Goal: Task Accomplishment & Management: Use online tool/utility

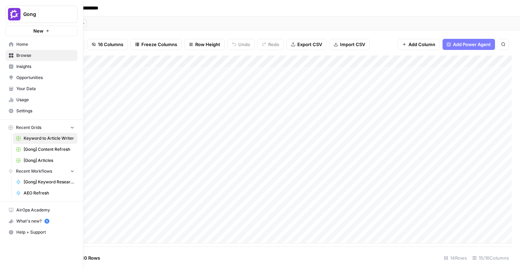
click at [52, 159] on span "[Gong] Articles" at bounding box center [49, 161] width 51 height 6
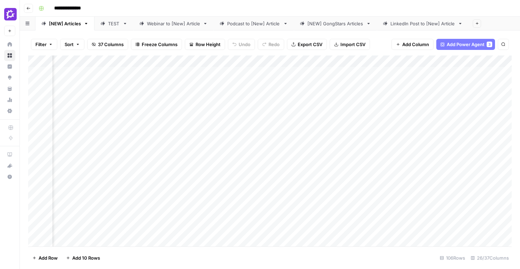
scroll to position [0, 180]
click at [256, 63] on div "Add Column" at bounding box center [269, 151] width 483 height 191
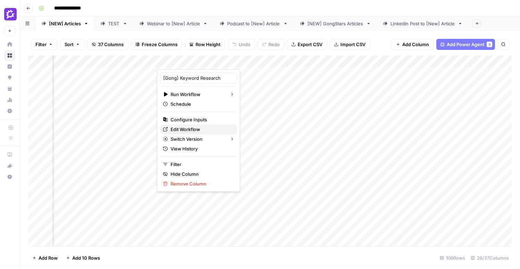
click at [184, 127] on span "Edit Workflow" at bounding box center [200, 129] width 61 height 7
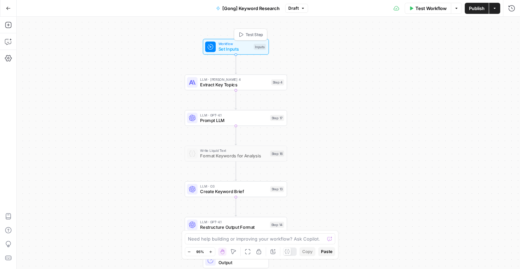
click at [234, 47] on span "Set Inputs" at bounding box center [234, 49] width 33 height 7
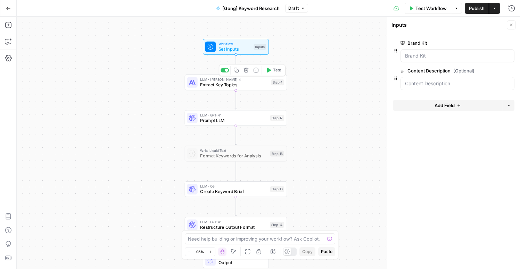
click at [246, 83] on span "Extract Key Topics" at bounding box center [234, 85] width 68 height 7
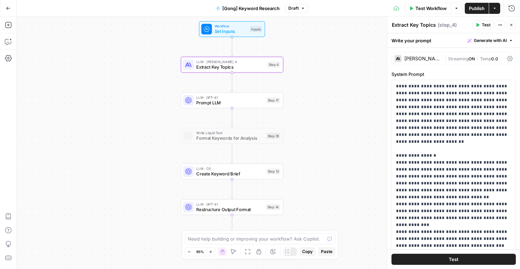
drag, startPoint x: 323, startPoint y: 155, endPoint x: 301, endPoint y: 105, distance: 54.7
click at [318, 109] on div "Workflow Set Inputs Inputs LLM · [PERSON_NAME] 4 Extract Key Topics Step 4 LLM …" at bounding box center [268, 143] width 503 height 253
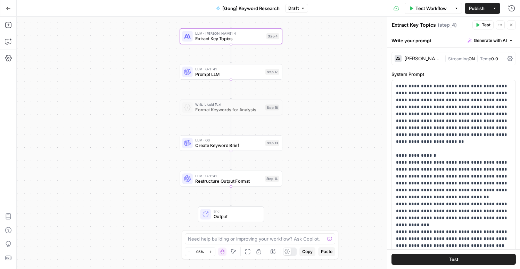
click at [251, 76] on span "Prompt LLM" at bounding box center [228, 74] width 67 height 7
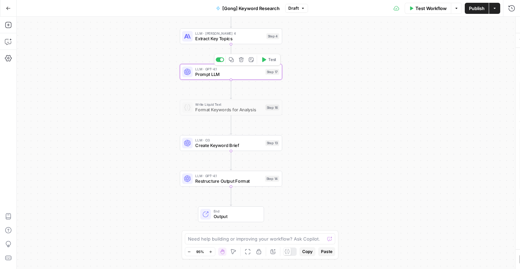
type textarea "Prompt LLM"
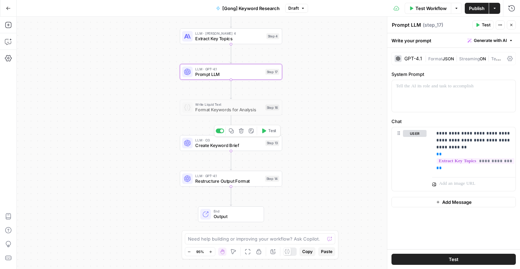
click at [251, 145] on span "Create Keyword Brief" at bounding box center [228, 145] width 67 height 7
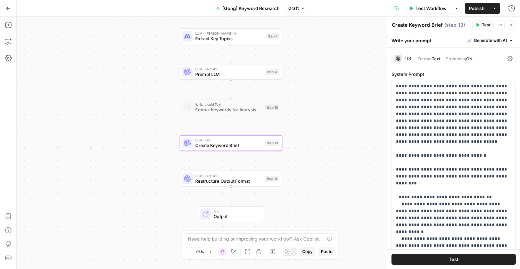
click at [5, 5] on button "Go Back" at bounding box center [8, 8] width 13 height 13
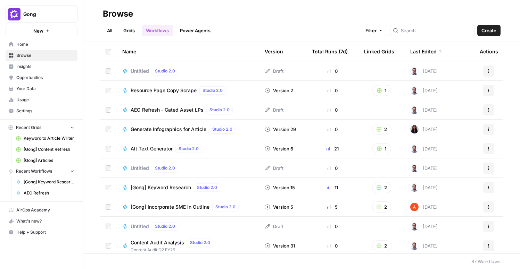
click at [41, 161] on span "[Gong] Articles" at bounding box center [49, 161] width 51 height 6
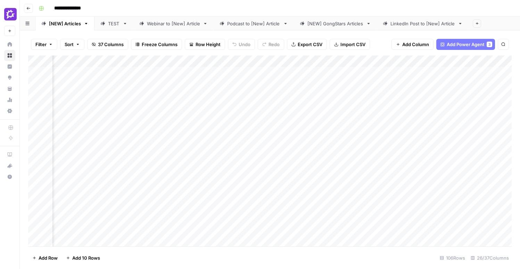
scroll to position [0, 458]
click at [227, 61] on div "Add Column" at bounding box center [269, 151] width 483 height 191
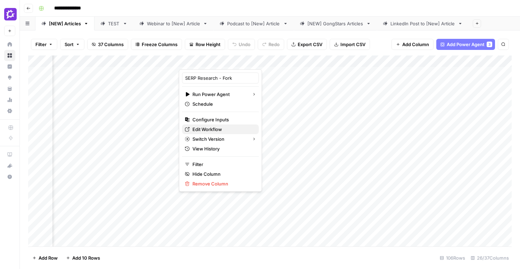
click at [200, 128] on span "Edit Workflow" at bounding box center [222, 129] width 61 height 7
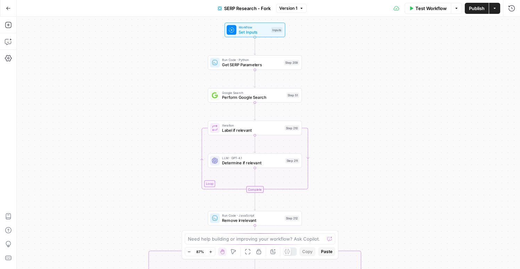
drag, startPoint x: 368, startPoint y: 200, endPoint x: 370, endPoint y: 107, distance: 93.4
click at [370, 107] on div "true false Workflow Set Inputs Inputs Run Code · Python Get SERP Parameters Ste…" at bounding box center [268, 143] width 503 height 253
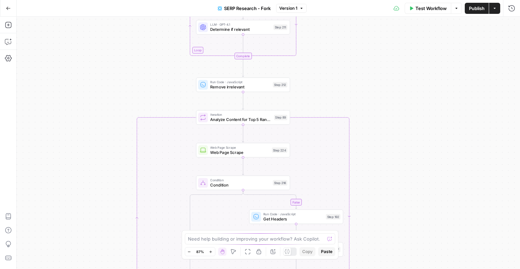
drag, startPoint x: 362, startPoint y: 102, endPoint x: 347, endPoint y: 31, distance: 73.1
click at [347, 31] on div "true false Workflow Set Inputs Inputs Run Code · Python Get SERP Parameters Ste…" at bounding box center [268, 143] width 503 height 253
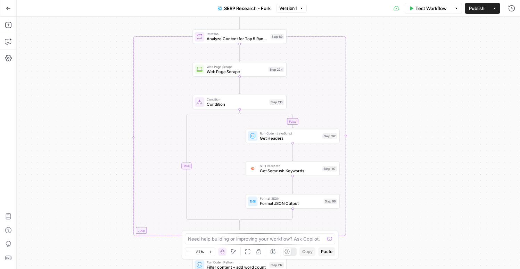
drag, startPoint x: 428, startPoint y: 217, endPoint x: 427, endPoint y: 128, distance: 89.2
click at [427, 128] on div "true false Workflow Set Inputs Inputs Run Code · Python Get SERP Parameters Ste…" at bounding box center [268, 143] width 503 height 253
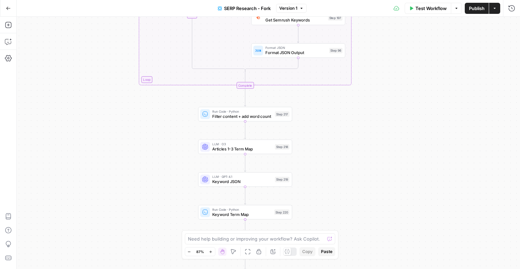
drag, startPoint x: 395, startPoint y: 193, endPoint x: 402, endPoint y: 71, distance: 122.1
click at [402, 71] on div "true false Workflow Set Inputs Inputs Run Code · Python Get SERP Parameters Ste…" at bounding box center [268, 143] width 503 height 253
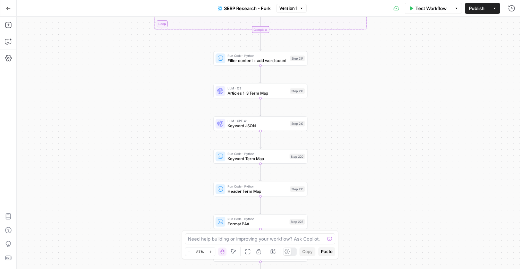
drag, startPoint x: 392, startPoint y: 157, endPoint x: 408, endPoint y: 100, distance: 58.7
click at [408, 100] on div "true false Workflow Set Inputs Inputs Run Code · Python Get SERP Parameters Ste…" at bounding box center [268, 143] width 503 height 253
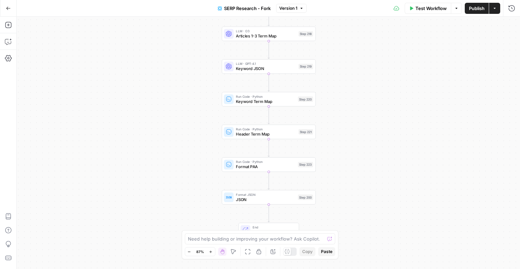
drag, startPoint x: 387, startPoint y: 152, endPoint x: 395, endPoint y: 87, distance: 65.4
click at [395, 87] on div "true false Workflow Set Inputs Inputs Run Code · Python Get SERP Parameters Ste…" at bounding box center [268, 143] width 503 height 253
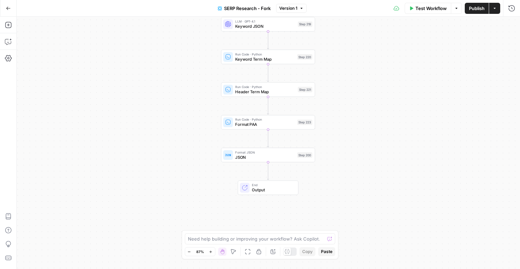
drag, startPoint x: 386, startPoint y: 142, endPoint x: 386, endPoint y: 108, distance: 34.4
click at [386, 108] on div "true false Workflow Set Inputs Inputs Run Code · Python Get SERP Parameters Ste…" at bounding box center [268, 143] width 503 height 253
click at [5, 9] on button "Go Back" at bounding box center [8, 8] width 13 height 13
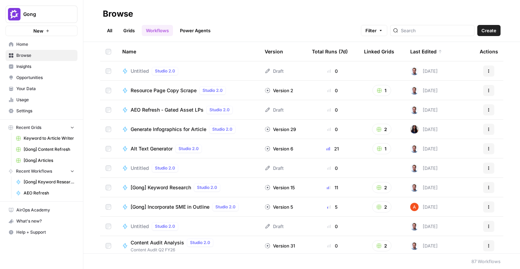
click at [43, 161] on span "[Gong] Articles" at bounding box center [49, 161] width 51 height 6
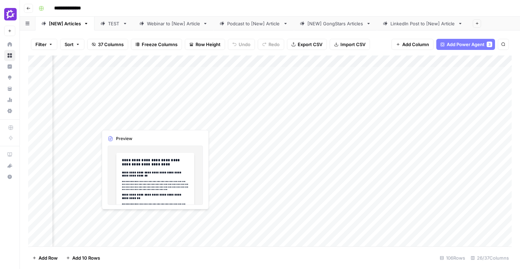
scroll to position [0, 474]
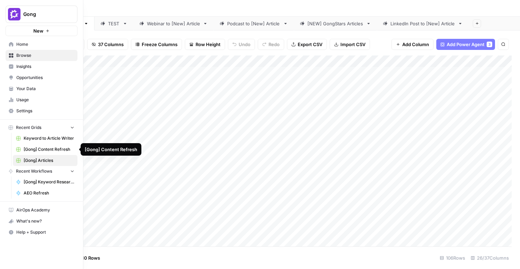
click at [52, 149] on span "[Gong] Content Refresh" at bounding box center [49, 150] width 51 height 6
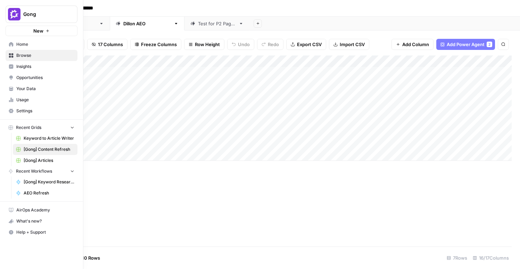
click at [25, 57] on span "Browse" at bounding box center [45, 55] width 58 height 6
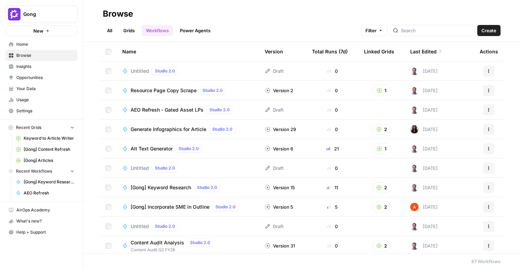
click at [130, 32] on link "Grids" at bounding box center [129, 30] width 20 height 11
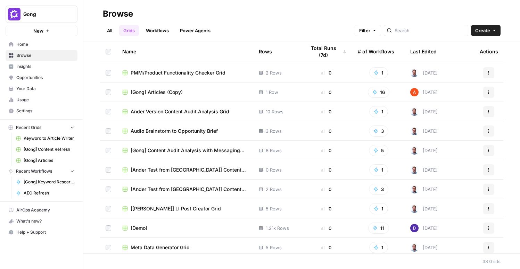
scroll to position [340, 0]
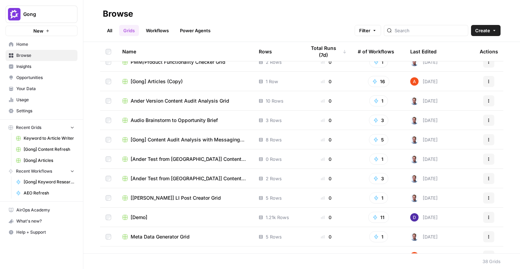
click at [159, 120] on span "Audio Brainstorm to Opportunity Brief" at bounding box center [174, 120] width 87 height 7
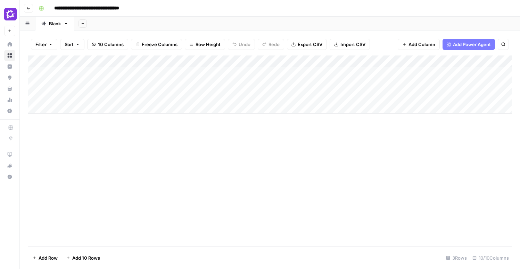
click at [214, 81] on div "Add Column" at bounding box center [269, 85] width 483 height 58
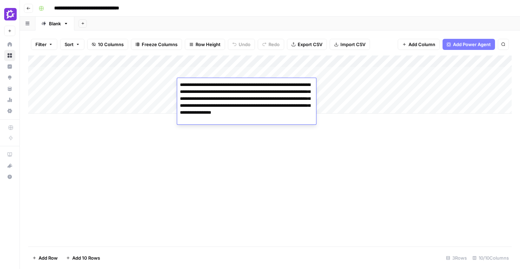
click at [240, 190] on div "Add Column" at bounding box center [269, 151] width 483 height 191
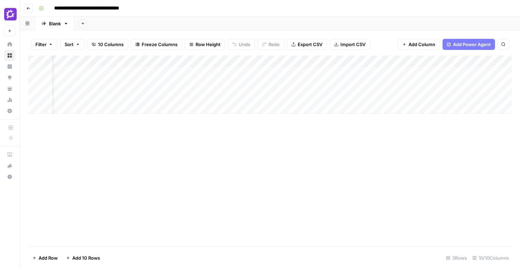
scroll to position [0, 52]
click at [305, 86] on div "Add Column" at bounding box center [269, 85] width 483 height 58
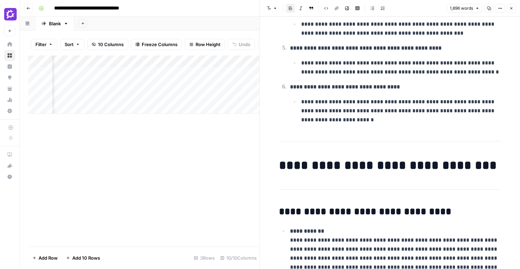
scroll to position [401, 0]
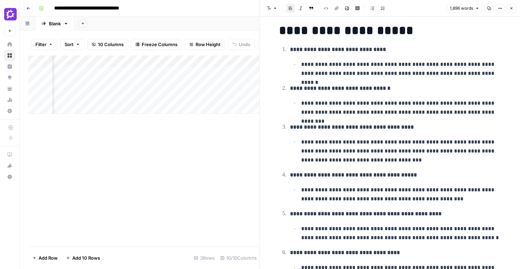
click at [510, 9] on icon "button" at bounding box center [511, 8] width 4 height 4
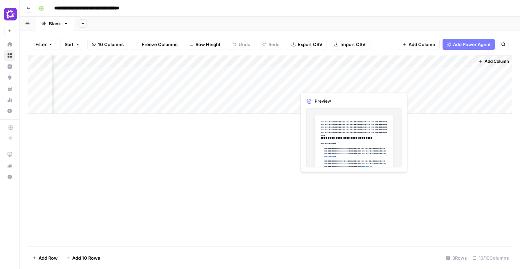
scroll to position [0, 205]
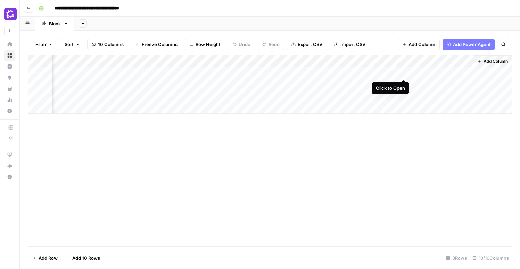
click at [403, 73] on div "Add Column" at bounding box center [269, 85] width 483 height 58
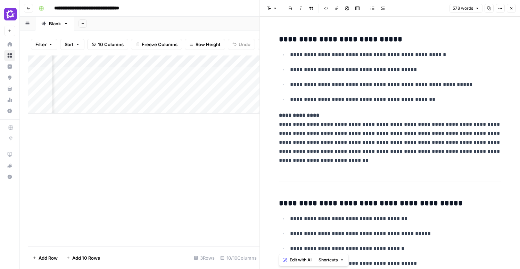
scroll to position [232, 0]
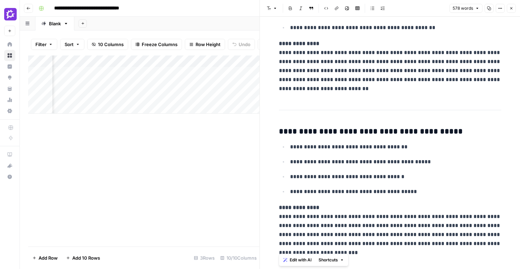
click at [197, 166] on div "Add Column" at bounding box center [143, 151] width 231 height 191
click at [513, 9] on icon "button" at bounding box center [511, 8] width 4 height 4
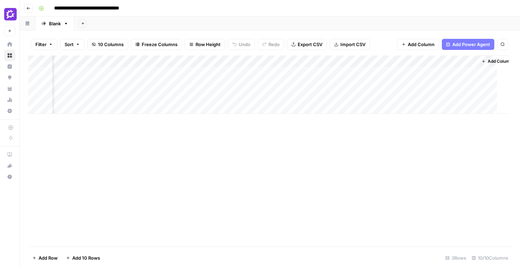
scroll to position [0, 197]
click at [474, 72] on div "Add Column" at bounding box center [269, 85] width 483 height 58
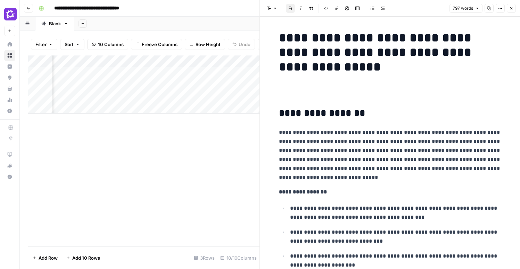
click at [513, 10] on icon "button" at bounding box center [511, 8] width 4 height 4
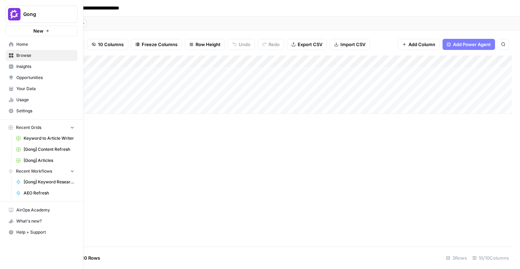
click at [11, 57] on icon at bounding box center [11, 55] width 5 height 5
